Goal: Task Accomplishment & Management: Manage account settings

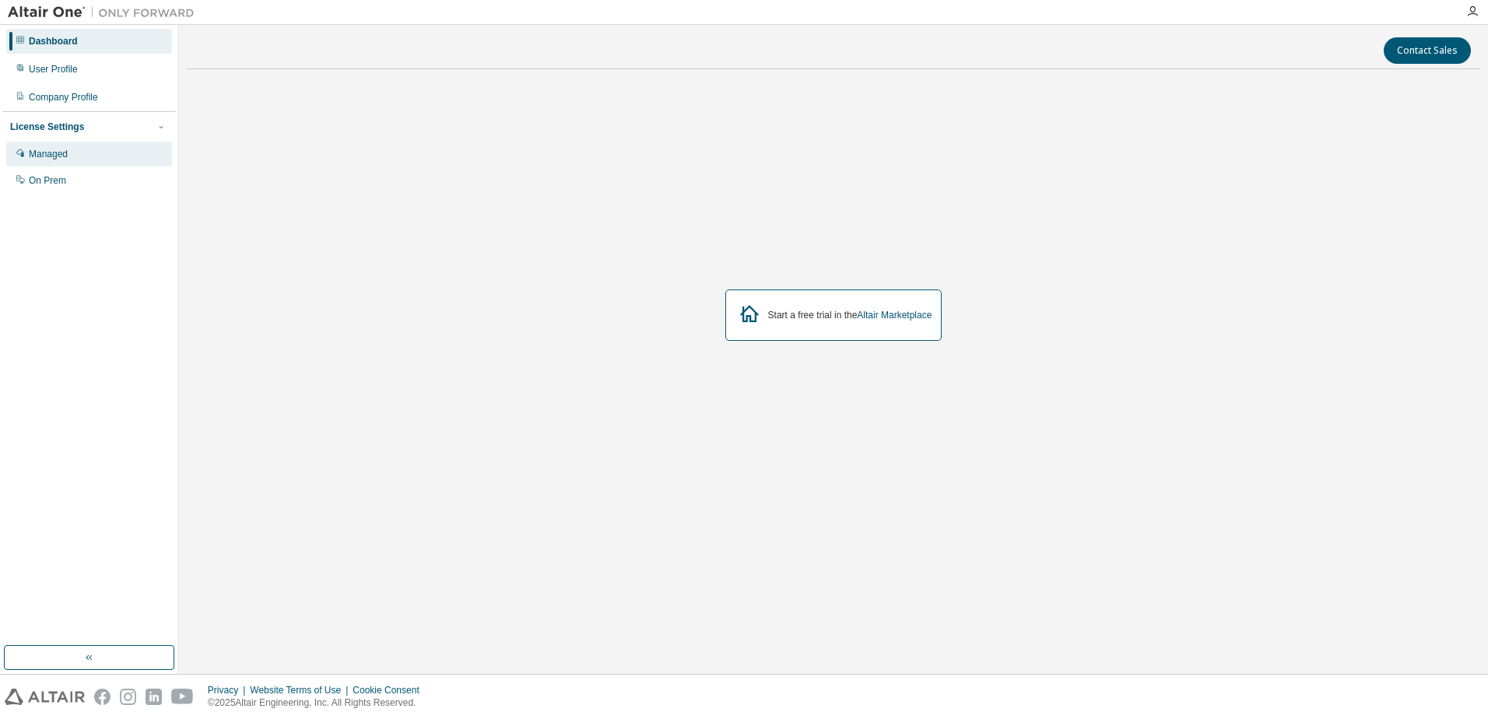
click at [56, 151] on div "Managed" at bounding box center [48, 154] width 39 height 12
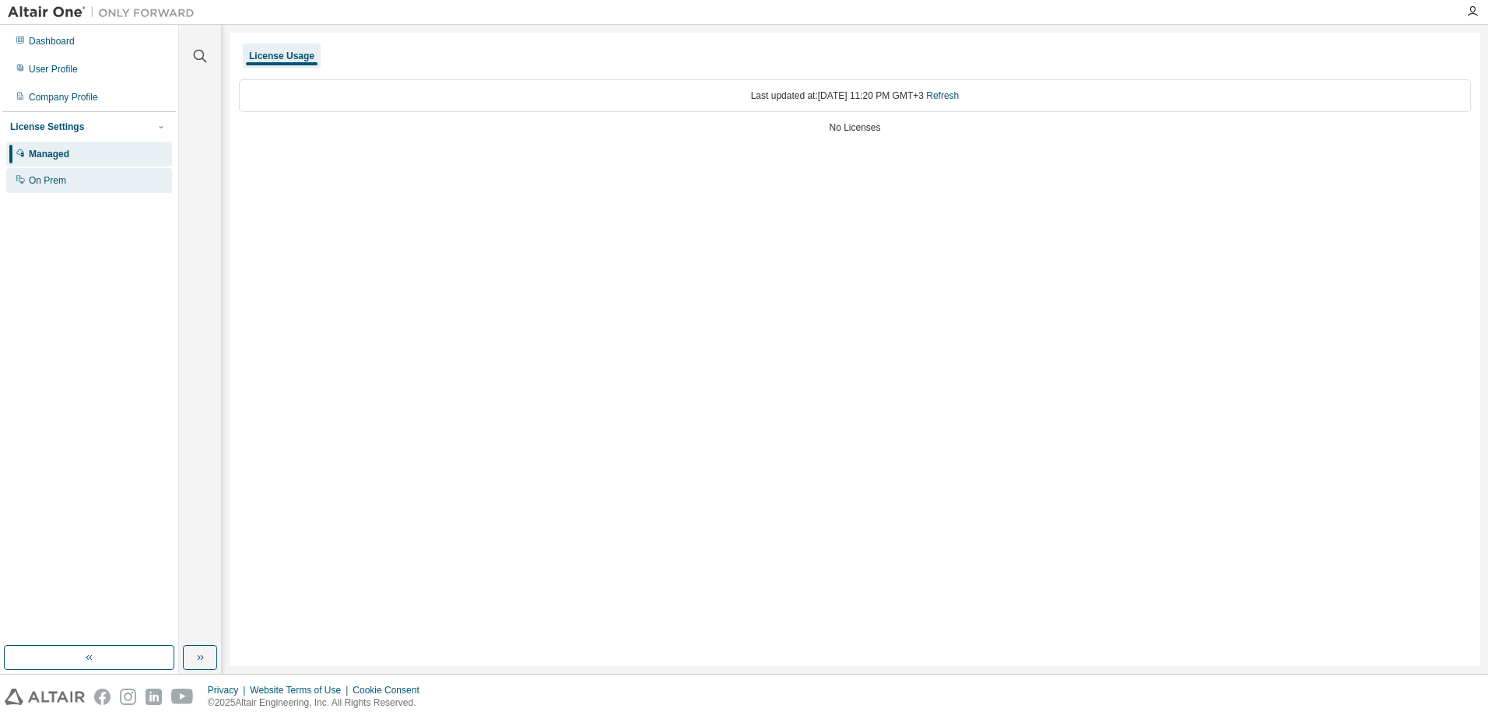
click at [57, 177] on div "On Prem" at bounding box center [47, 180] width 37 height 12
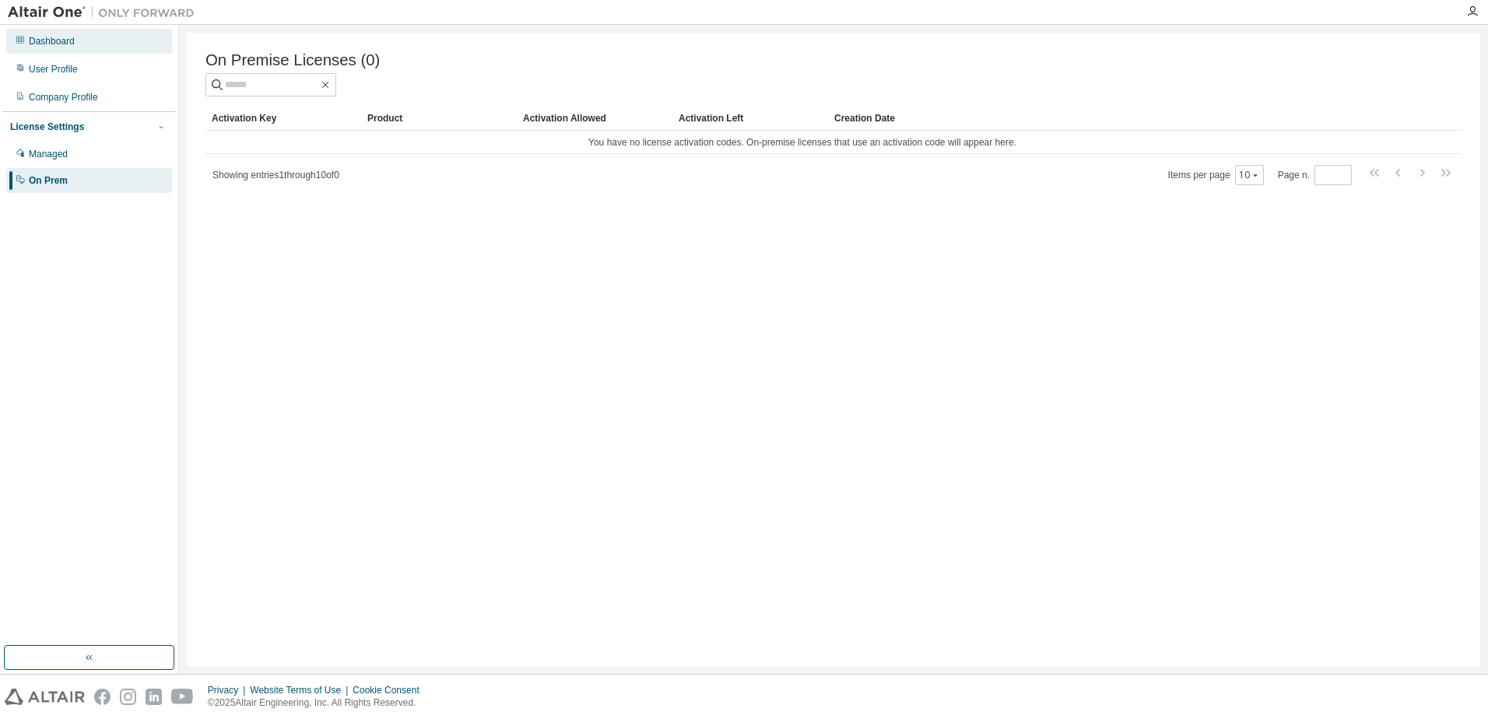
click at [58, 33] on div "Dashboard" at bounding box center [89, 41] width 166 height 25
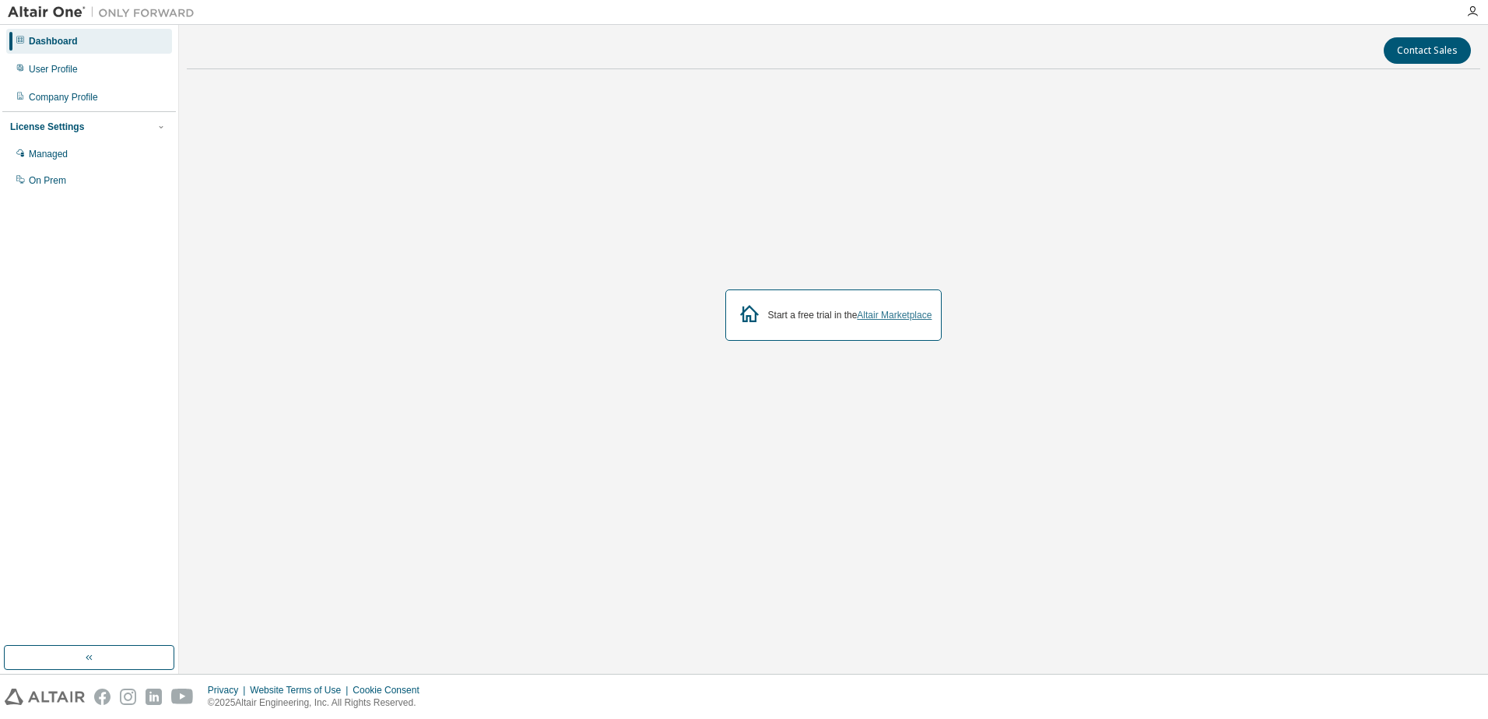
click at [905, 312] on link "Altair Marketplace" at bounding box center [894, 315] width 75 height 11
click at [941, 631] on div "Contact Sales Start a free trial in the Altair Marketplace" at bounding box center [833, 349] width 1293 height 633
click at [65, 154] on div "Managed" at bounding box center [48, 154] width 39 height 12
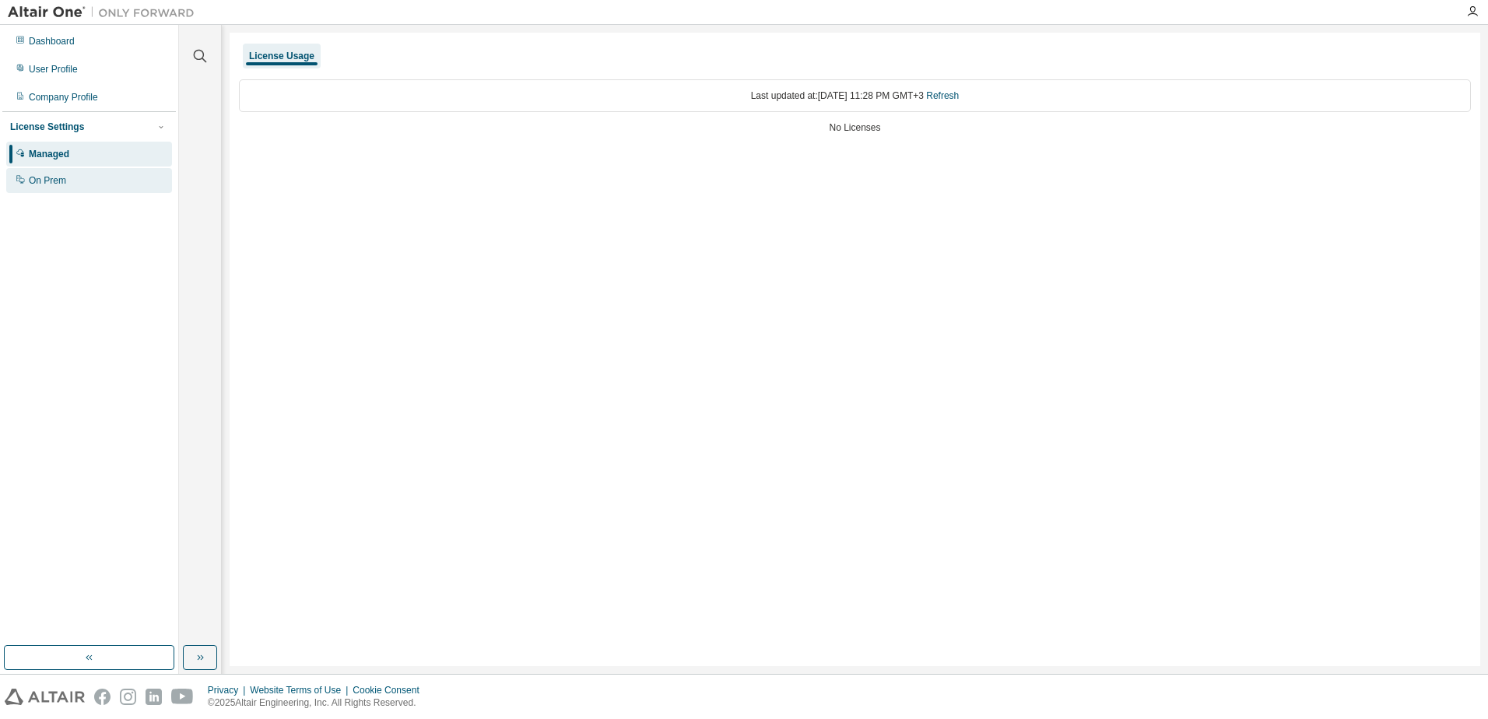
click at [63, 179] on div "On Prem" at bounding box center [47, 180] width 37 height 12
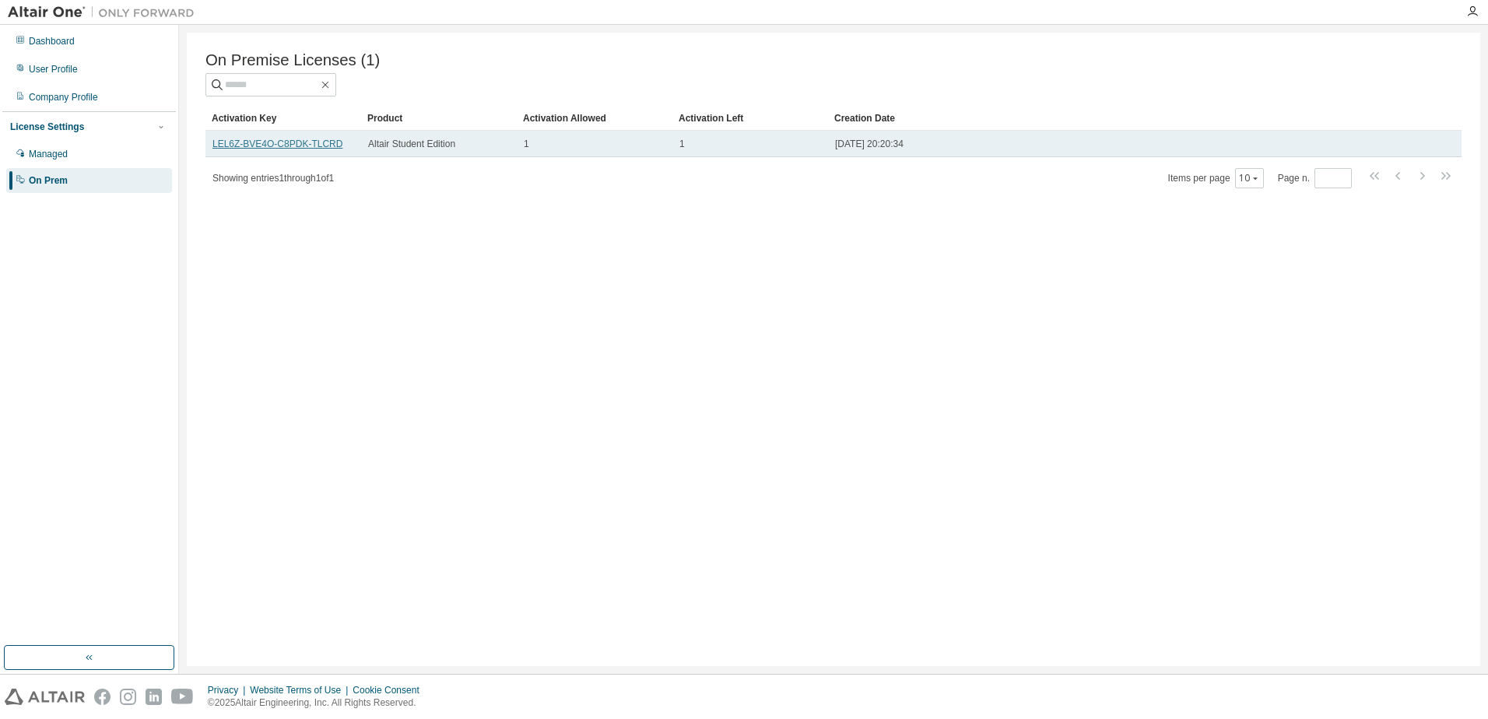
click at [326, 146] on link "LEL6Z-BVE4O-C8PDK-TLCRD" at bounding box center [277, 144] width 130 height 11
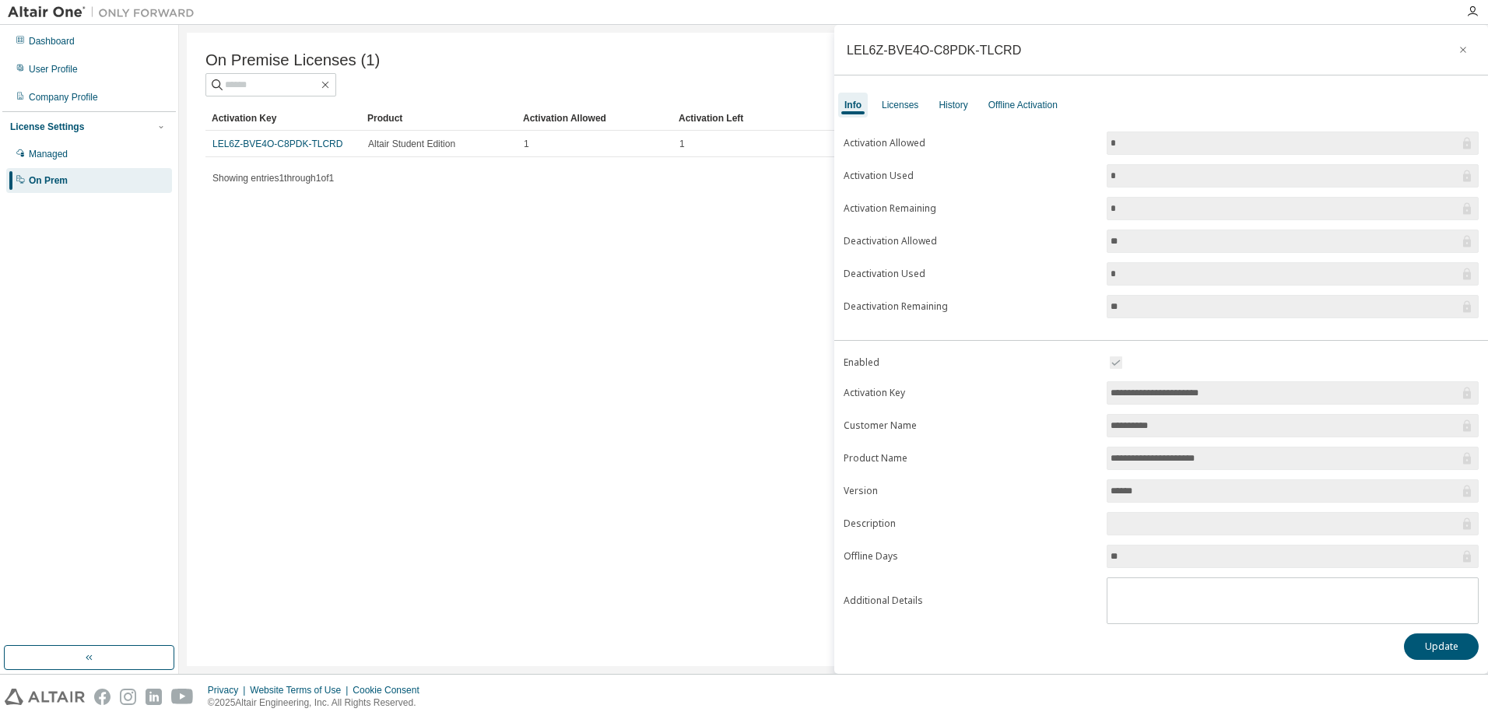
drag, startPoint x: 1143, startPoint y: 554, endPoint x: 1083, endPoint y: 556, distance: 60.7
click at [1083, 556] on form "**********" at bounding box center [1161, 488] width 635 height 271
drag, startPoint x: 1083, startPoint y: 556, endPoint x: 1072, endPoint y: 564, distance: 12.8
click at [1072, 564] on form "**********" at bounding box center [1161, 488] width 635 height 271
click at [727, 621] on div "On Premise Licenses (1) Clear Load Save Save As Field Operator Value Select fil…" at bounding box center [833, 349] width 1293 height 633
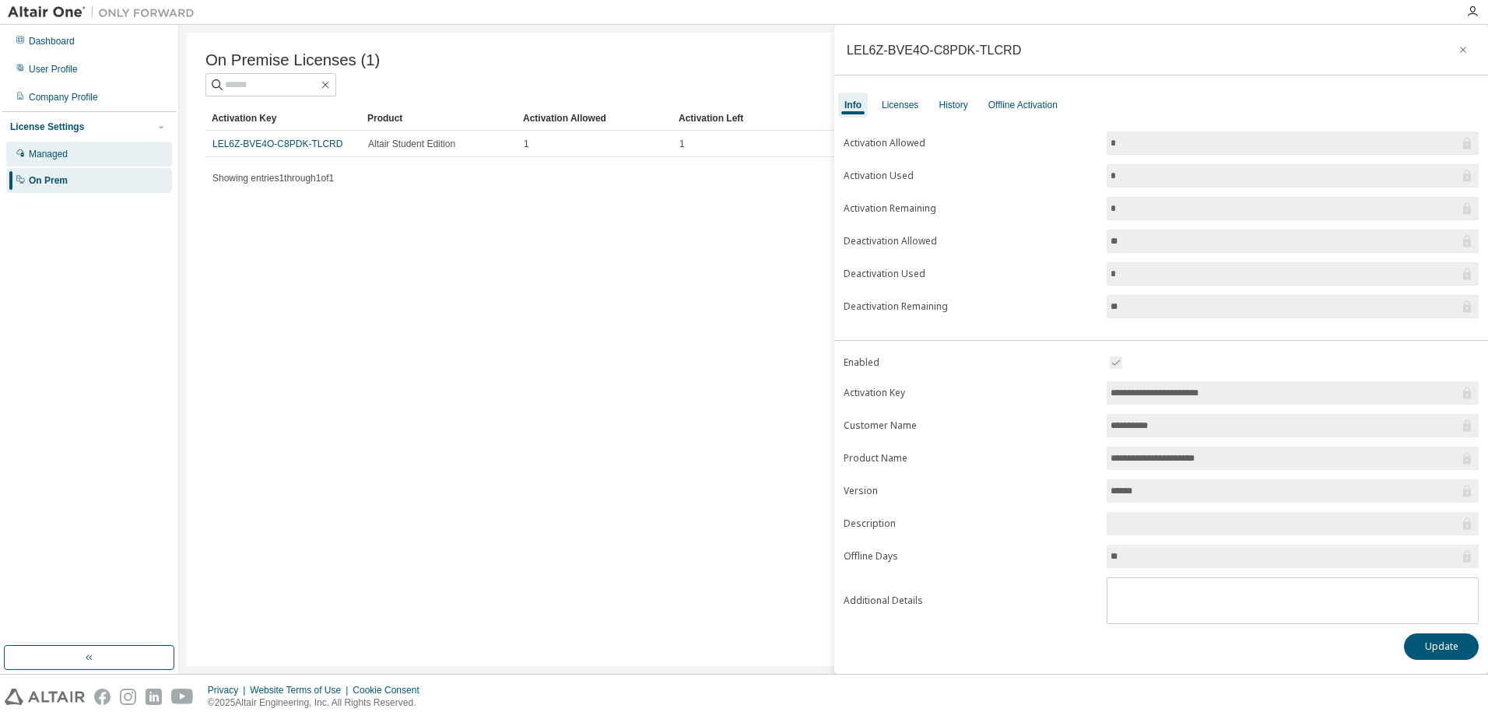
click at [30, 160] on div "Managed" at bounding box center [48, 154] width 39 height 12
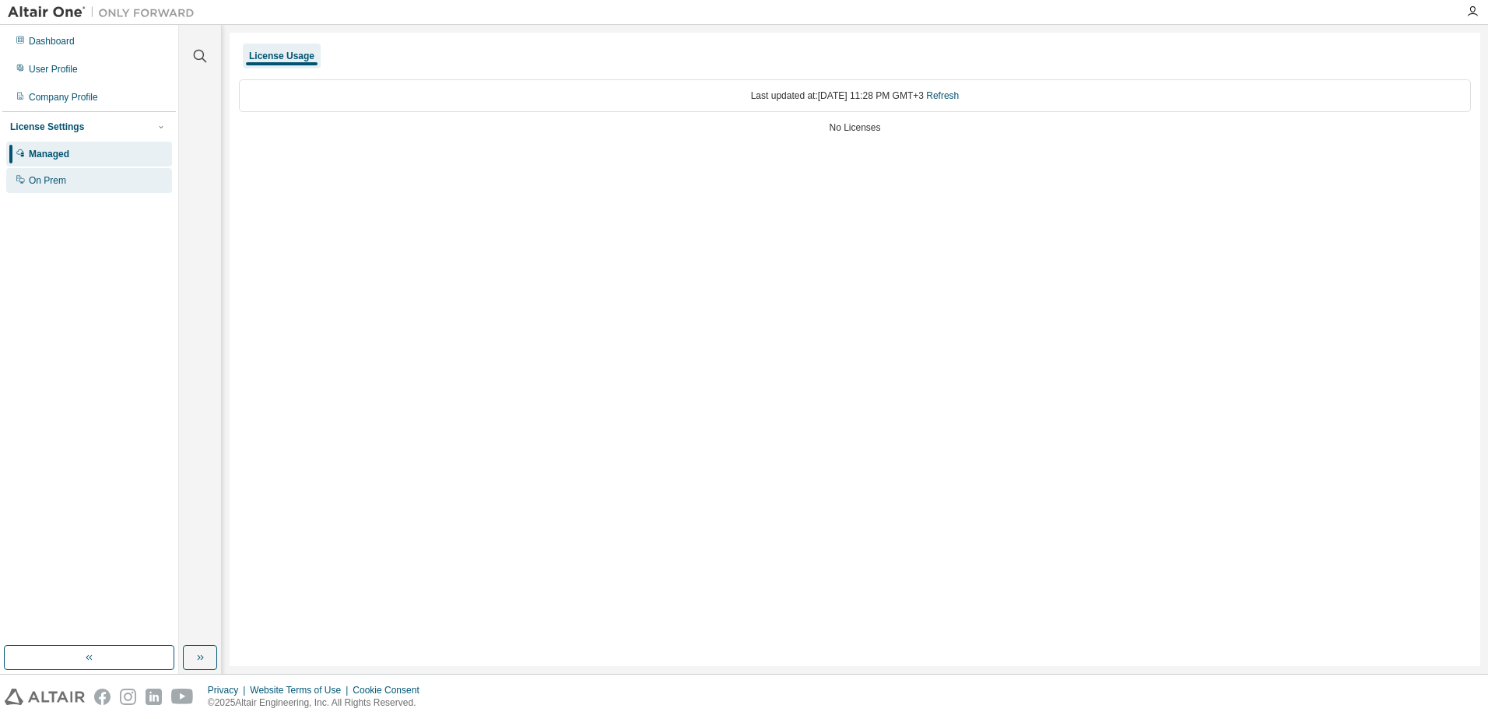
click at [54, 174] on div "On Prem" at bounding box center [89, 180] width 166 height 25
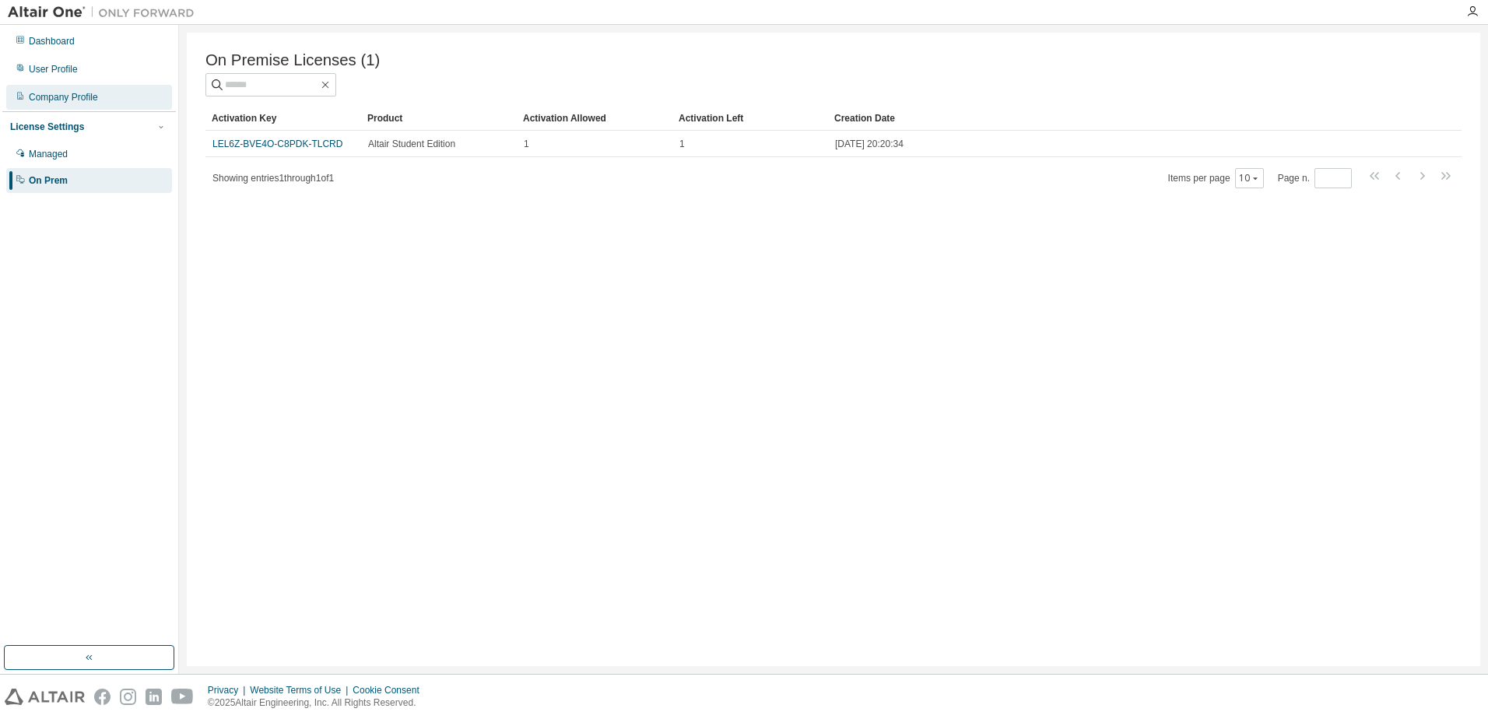
click at [64, 97] on div "Company Profile" at bounding box center [63, 97] width 69 height 12
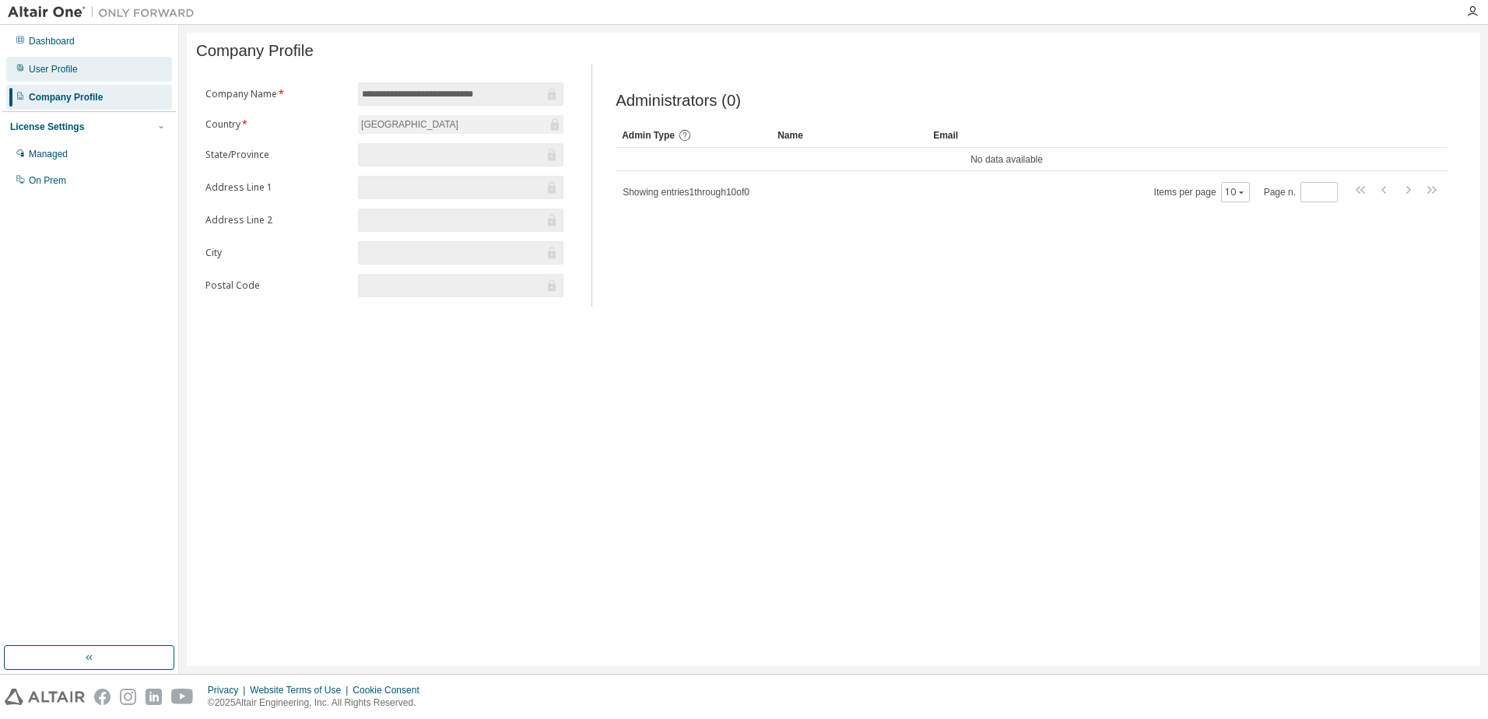
click at [72, 72] on div "User Profile" at bounding box center [53, 69] width 49 height 12
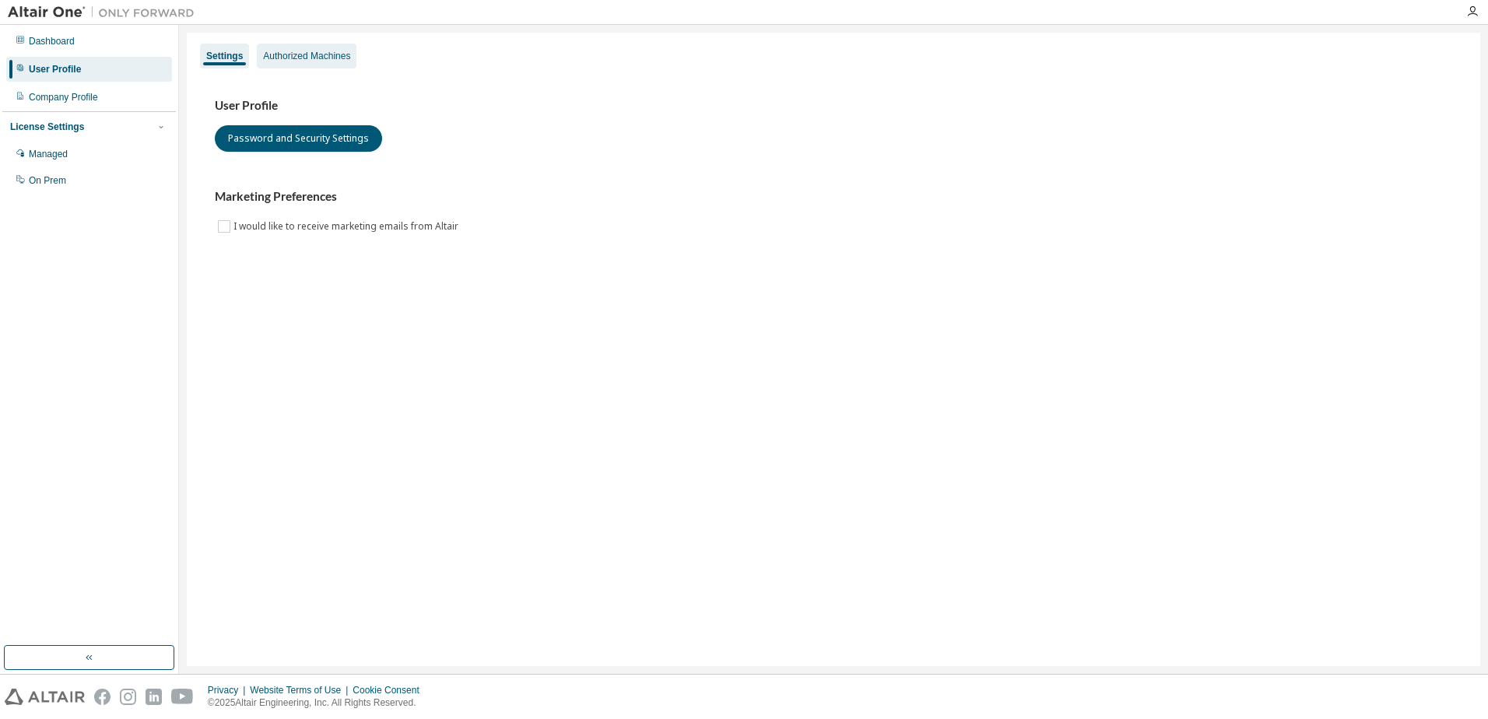
click at [347, 58] on div "Authorized Machines" at bounding box center [306, 56] width 87 height 12
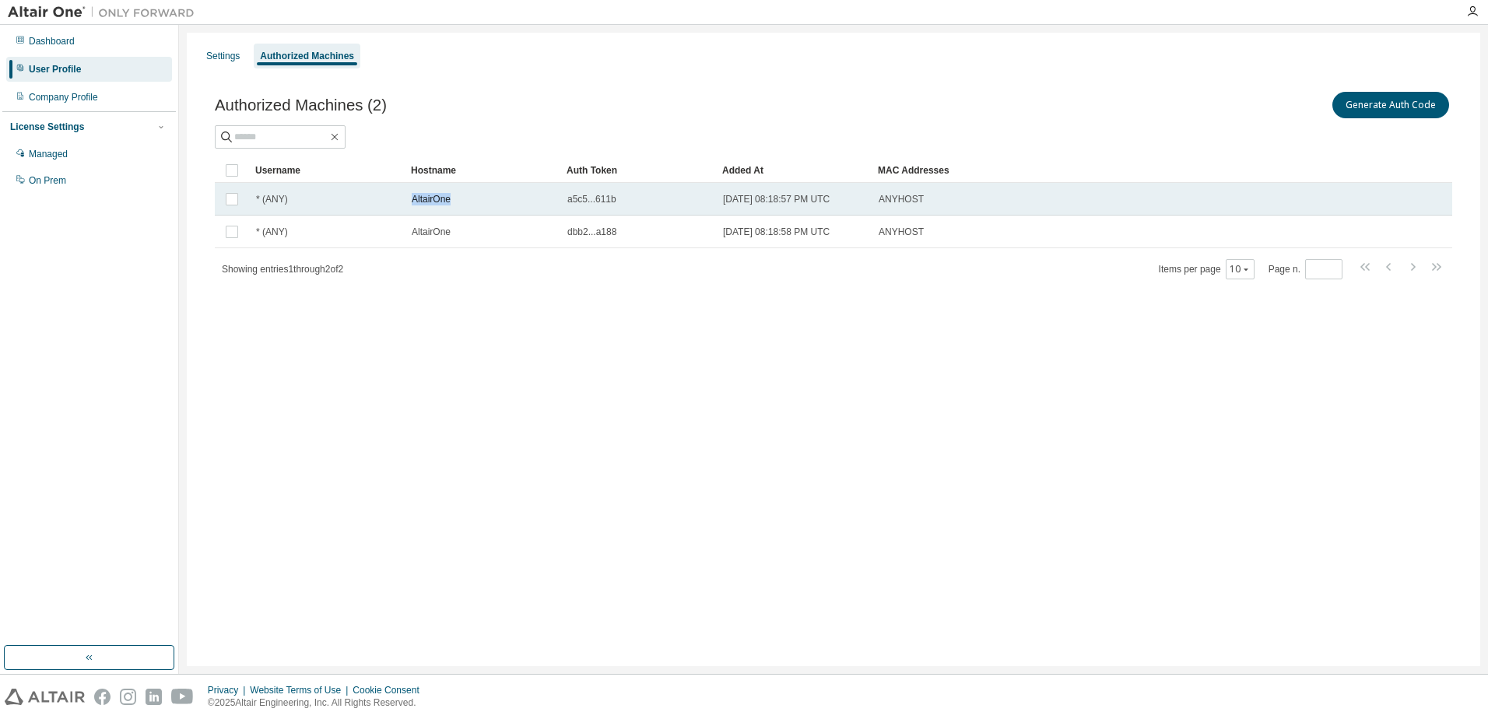
drag, startPoint x: 463, startPoint y: 197, endPoint x: 362, endPoint y: 198, distance: 101.2
click at [362, 198] on tr "* (ANY) AltairOne a5c5...611b [DATE] 08:18:57 PM UTC ANYHOST" at bounding box center [833, 199] width 1237 height 33
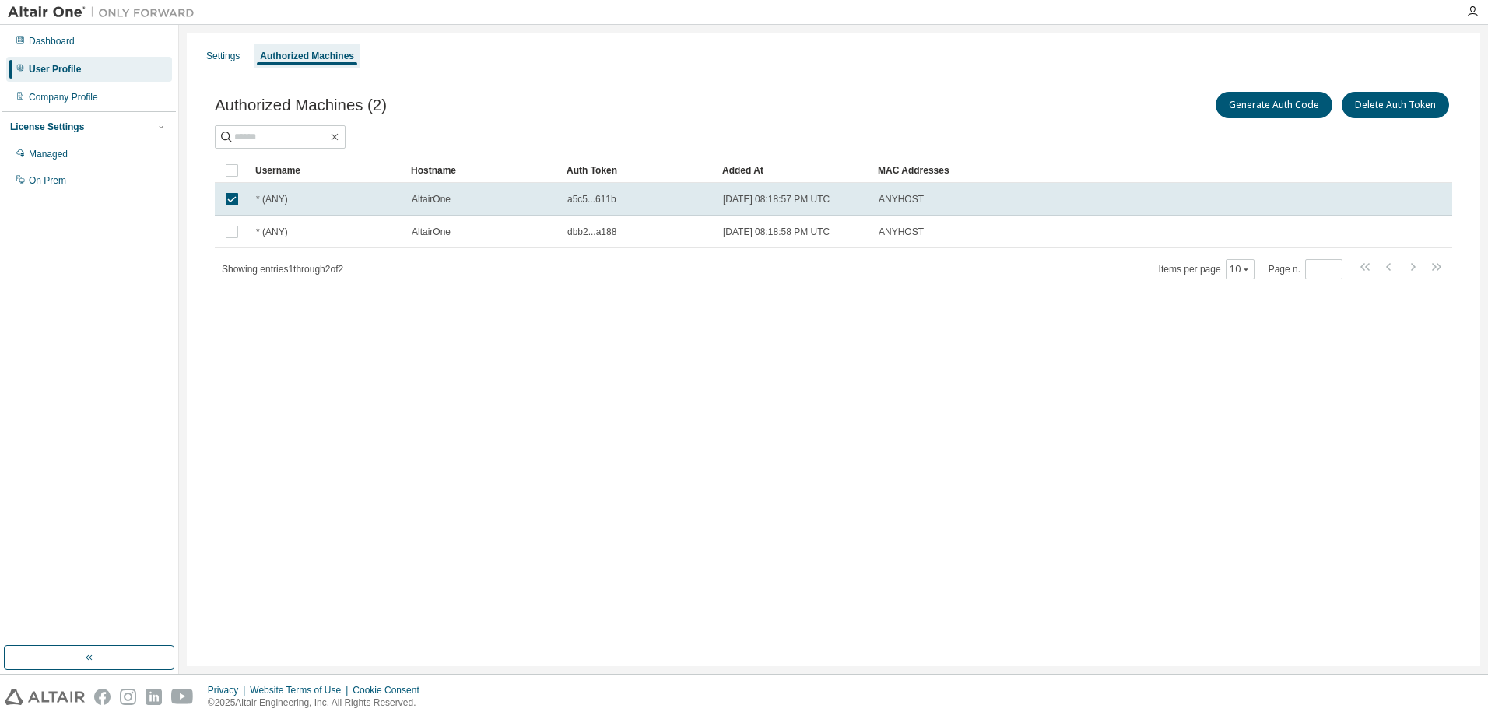
click at [474, 372] on div "Settings Authorized Machines Authorized Machines (2) Generate Auth Code Delete …" at bounding box center [833, 349] width 1293 height 633
click at [892, 287] on div "Authorized Machines (2) Generate Auth Code Delete Auth Token Clear Load Save Sa…" at bounding box center [833, 195] width 1275 height 251
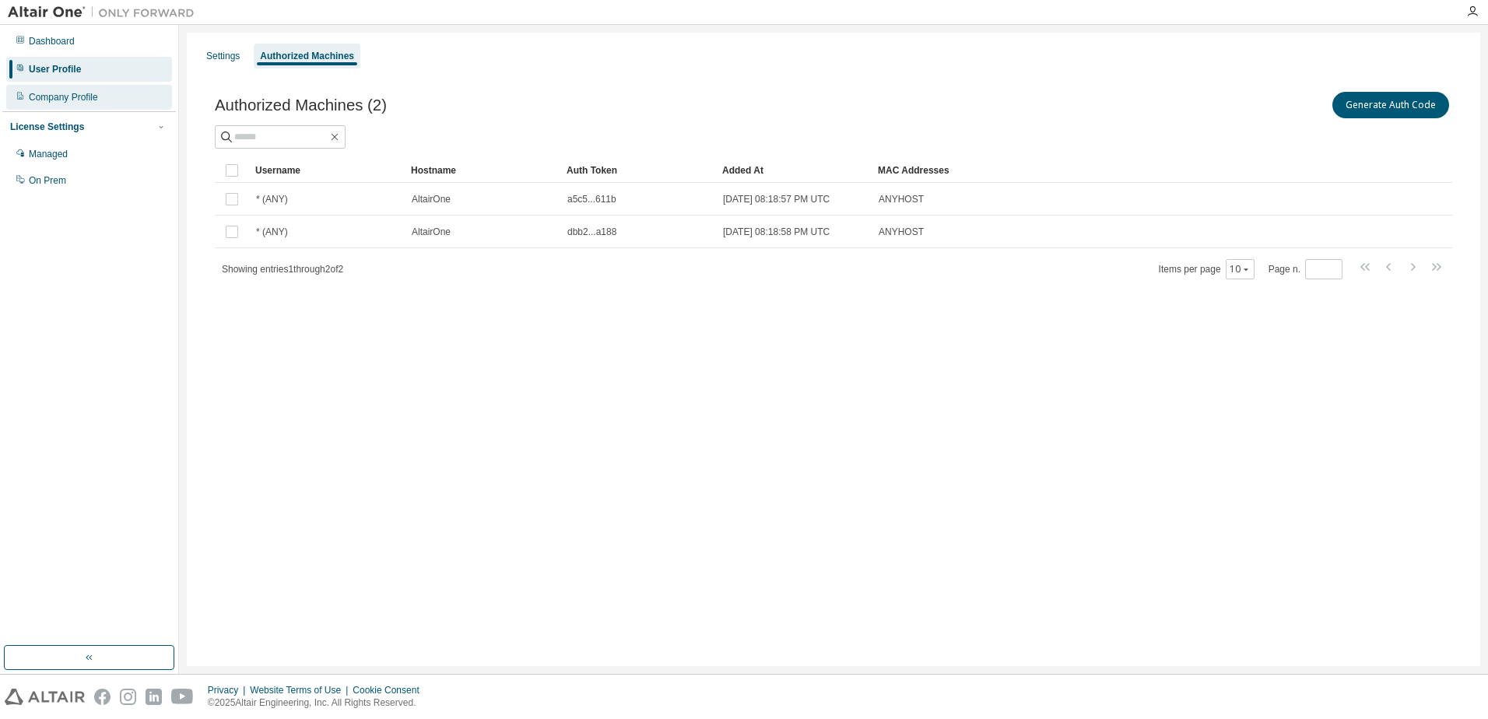
click at [84, 86] on div "Company Profile" at bounding box center [89, 97] width 166 height 25
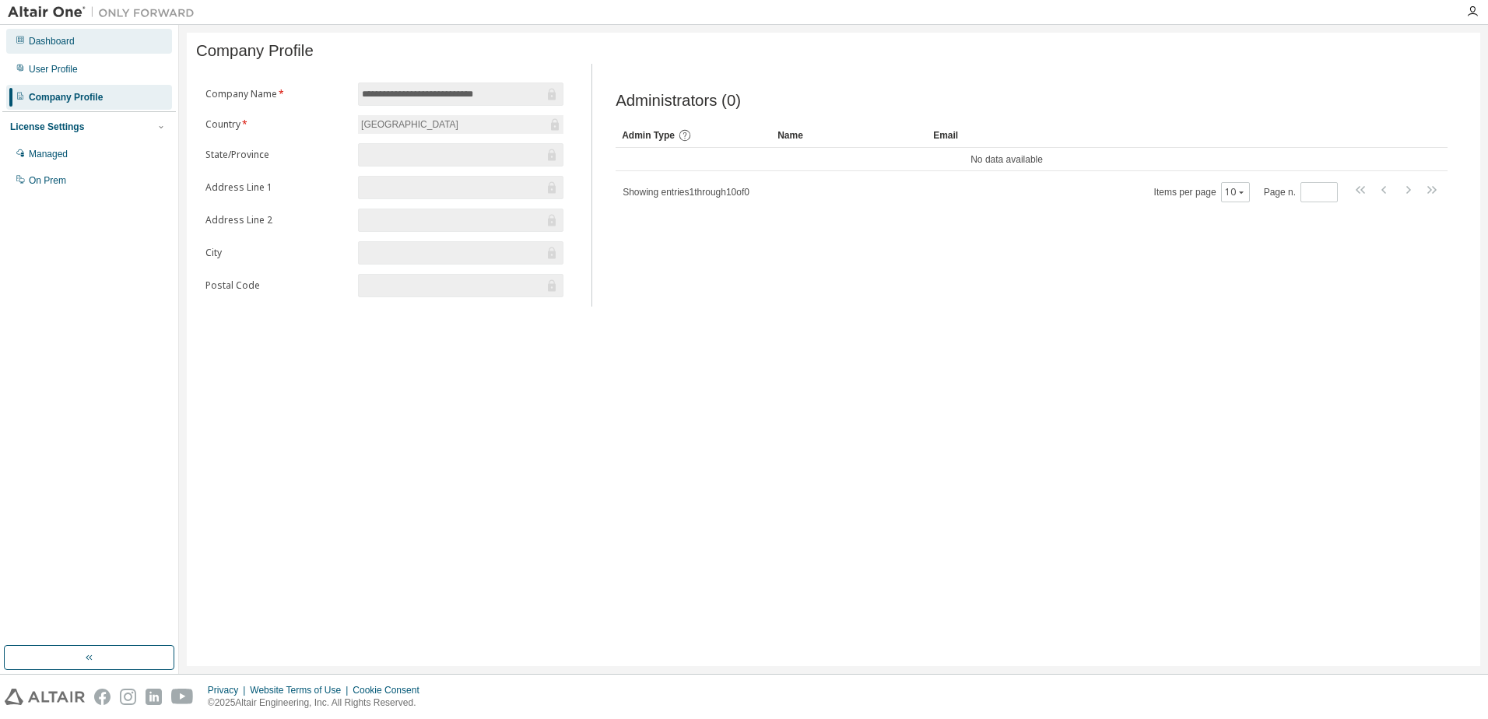
click at [79, 53] on div "Dashboard" at bounding box center [89, 41] width 166 height 25
